Goal: Information Seeking & Learning: Learn about a topic

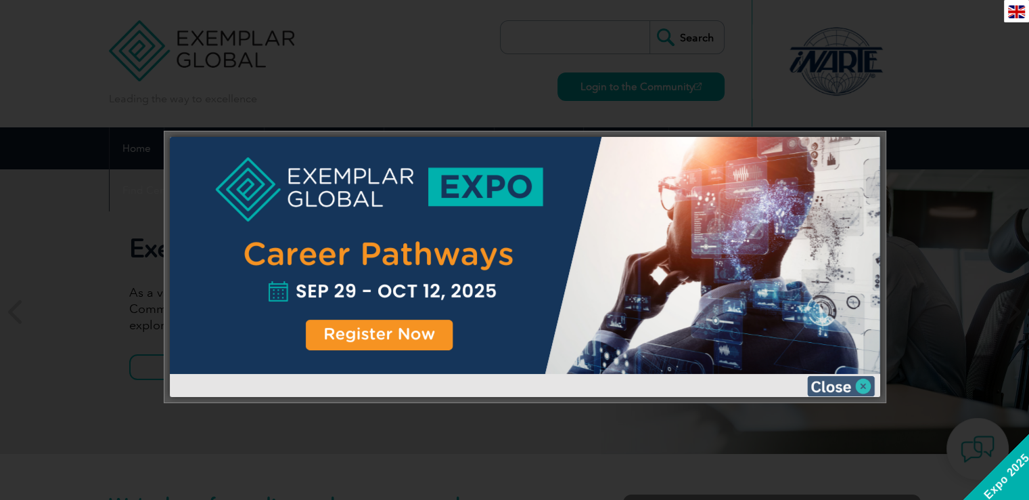
click at [867, 384] on img at bounding box center [841, 386] width 68 height 20
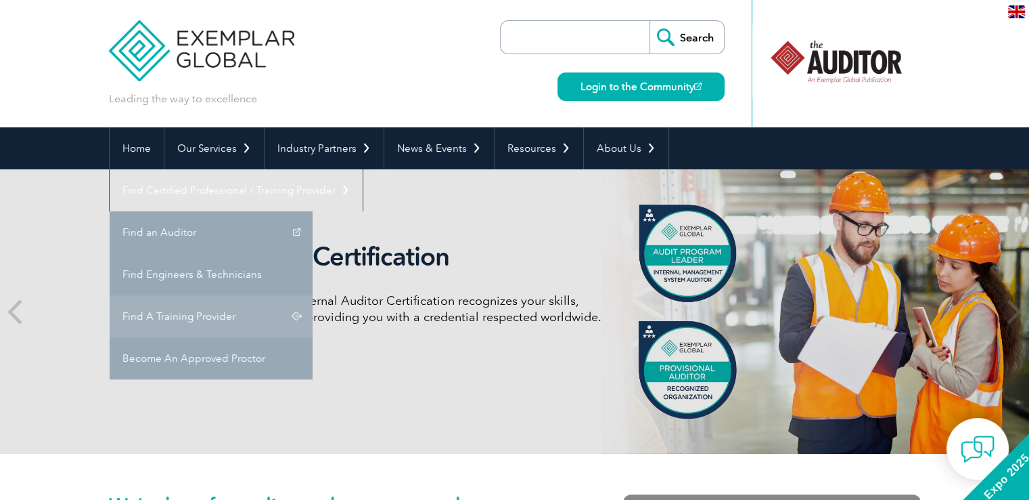
click at [313, 295] on link "Find A Training Provider" at bounding box center [211, 316] width 203 height 42
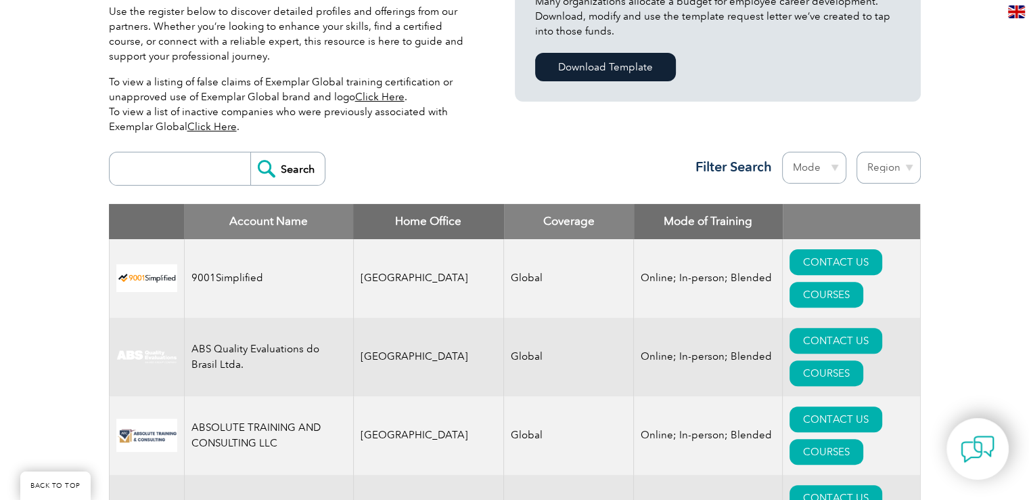
scroll to position [406, 0]
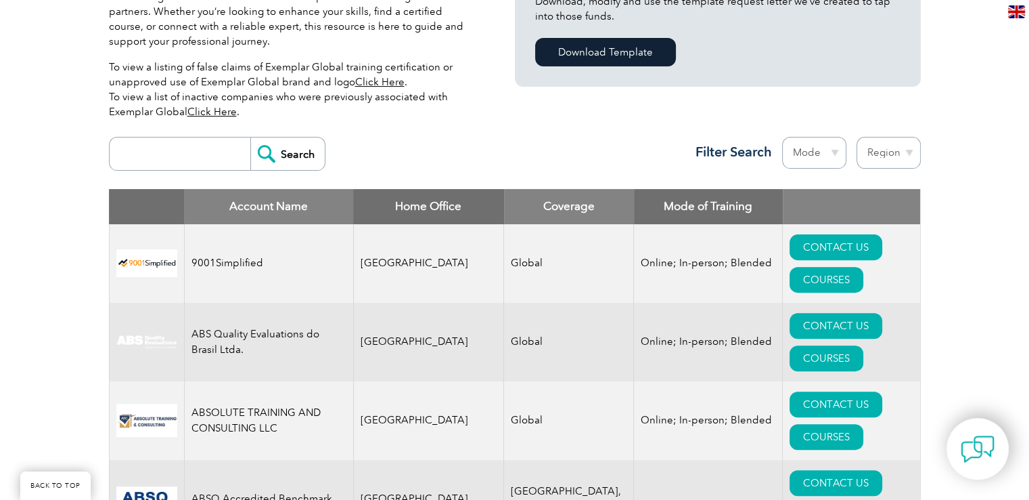
click at [179, 152] on input "search" at bounding box center [183, 153] width 134 height 32
type input "Royal"
click at [307, 155] on input "Search" at bounding box center [287, 153] width 74 height 32
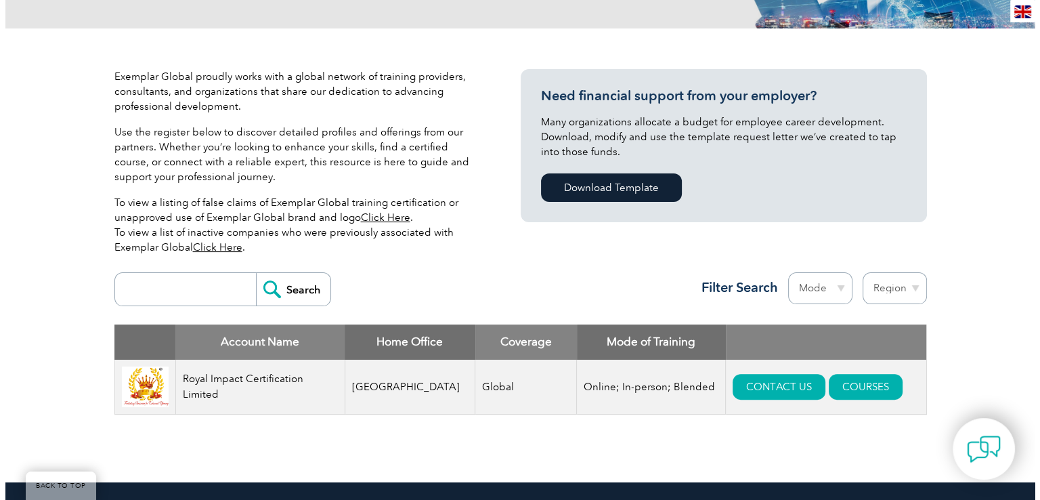
scroll to position [474, 0]
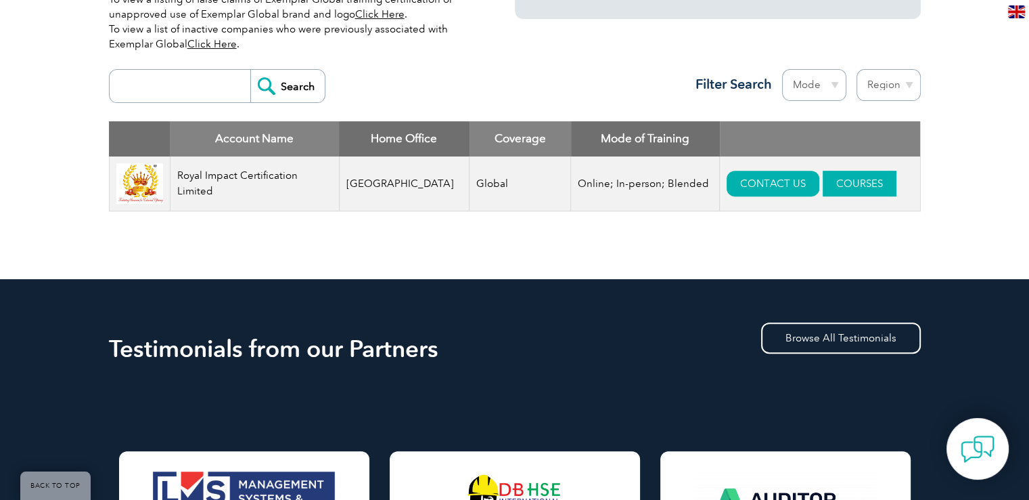
click at [828, 179] on link "COURSES" at bounding box center [860, 184] width 74 height 26
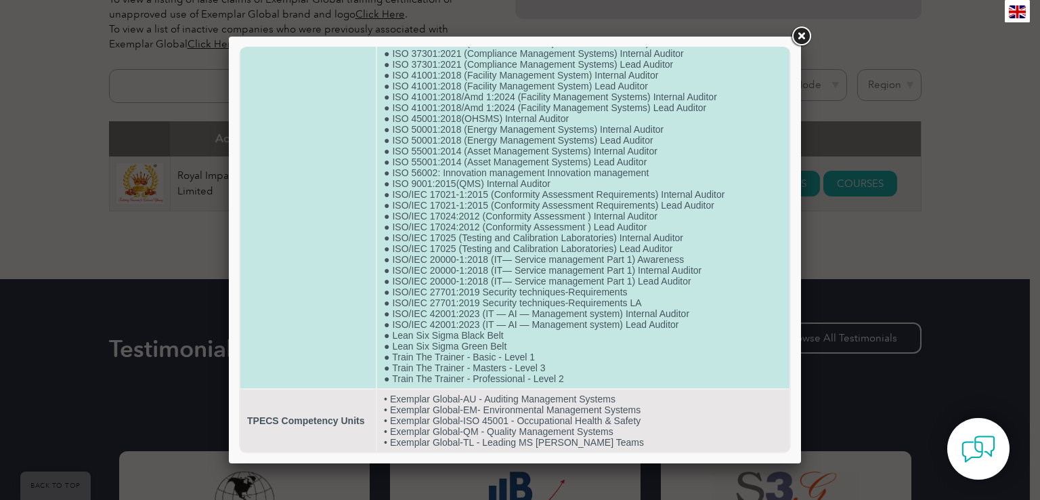
scroll to position [603, 0]
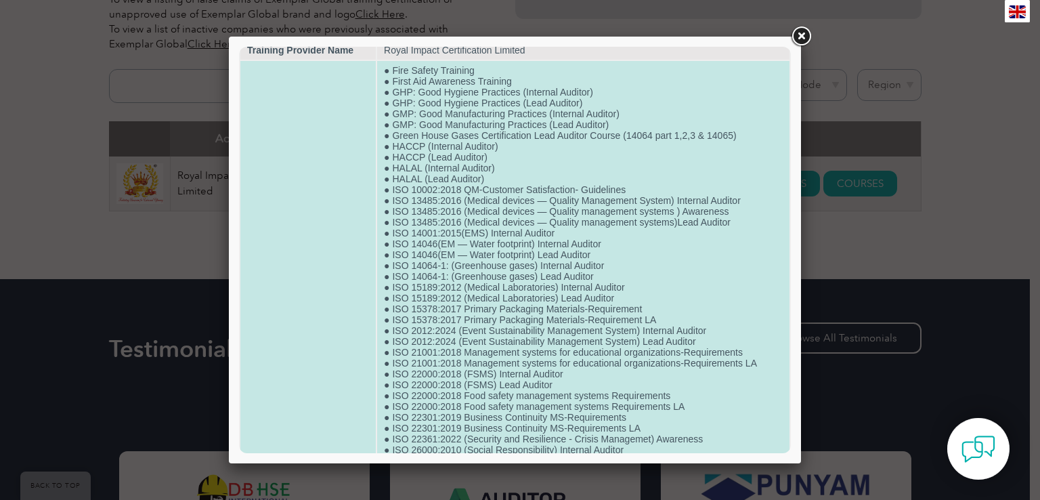
scroll to position [0, 0]
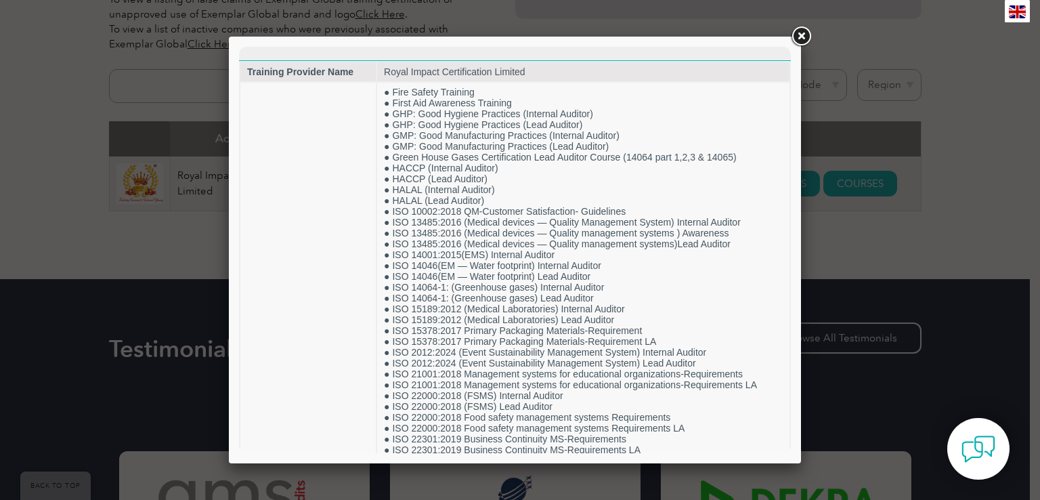
click at [803, 39] on link at bounding box center [801, 36] width 24 height 24
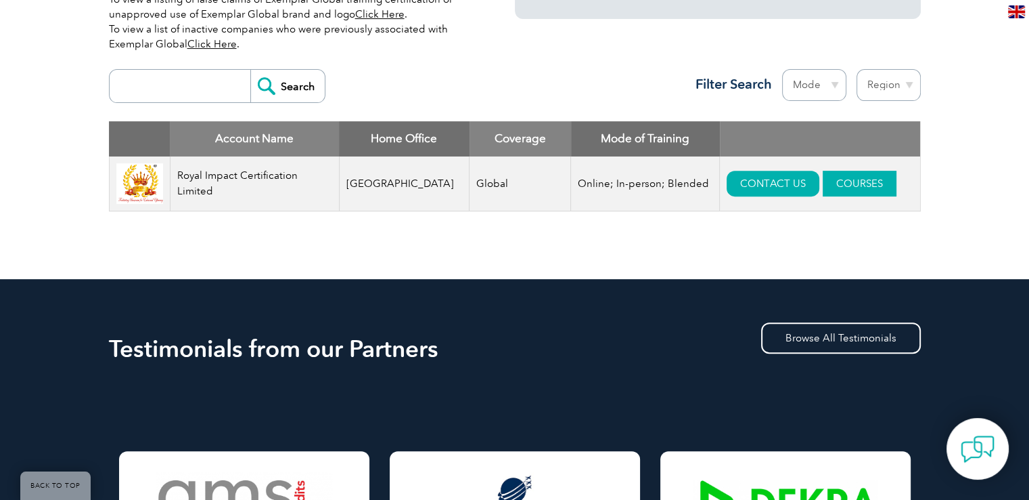
click at [823, 182] on link "COURSES" at bounding box center [860, 184] width 74 height 26
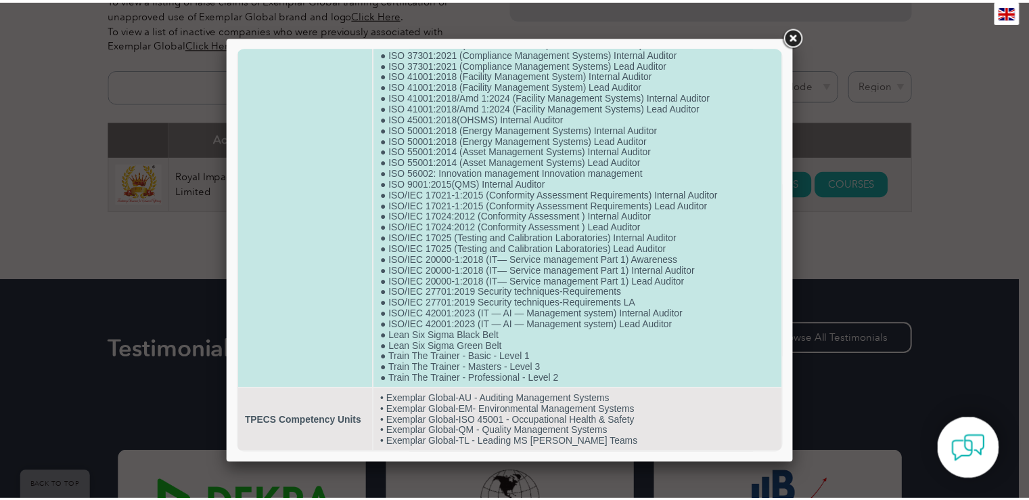
scroll to position [603, 0]
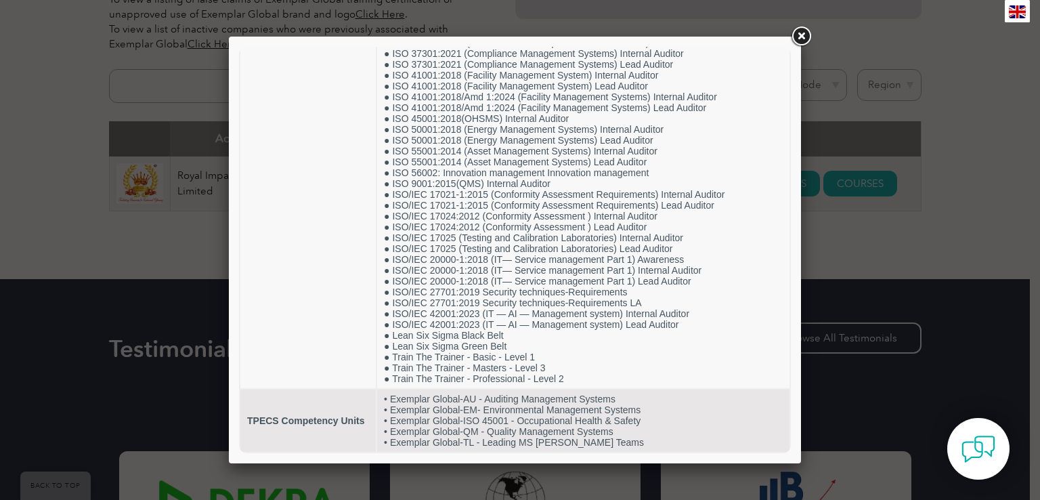
click at [801, 38] on link at bounding box center [801, 36] width 24 height 24
